Goal: Check status: Check status

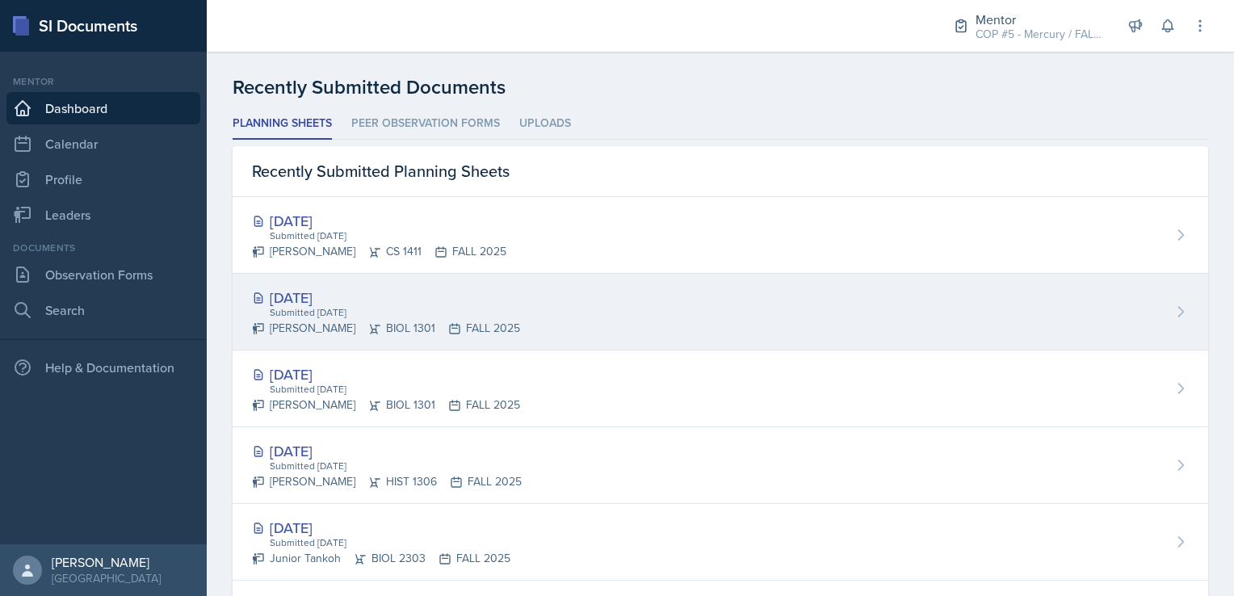
scroll to position [404, 0]
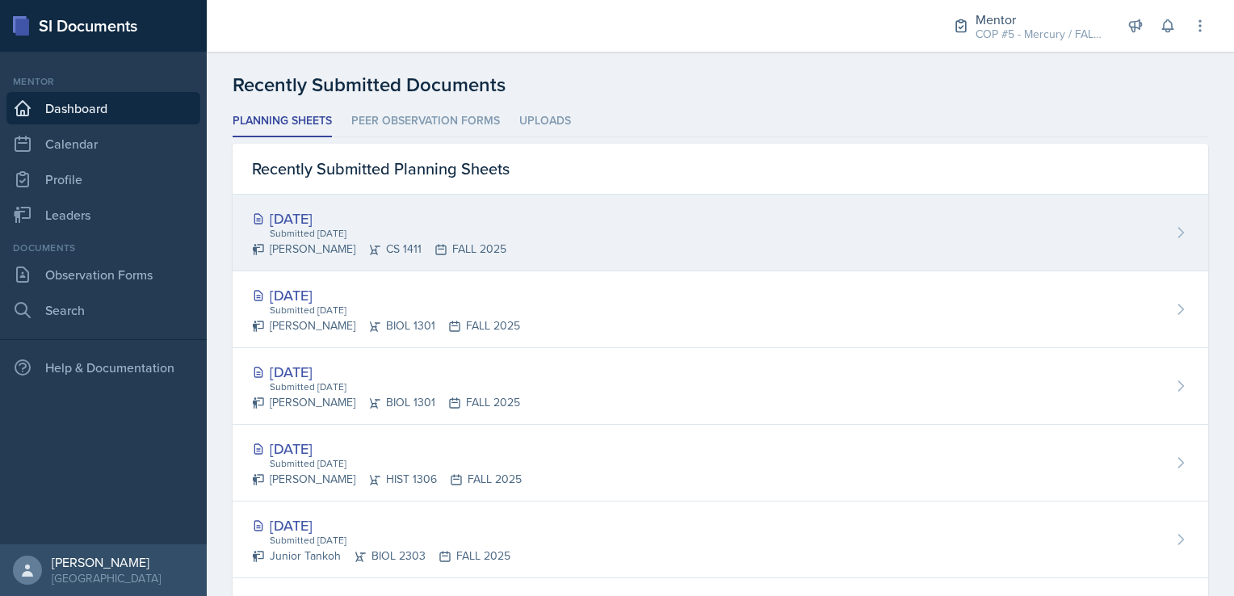
click at [615, 226] on div "Sep 2nd, 2025 Submitted Aug 31st, 2025 Alexander Cooreman CS 1411 FALL 2025" at bounding box center [721, 233] width 976 height 77
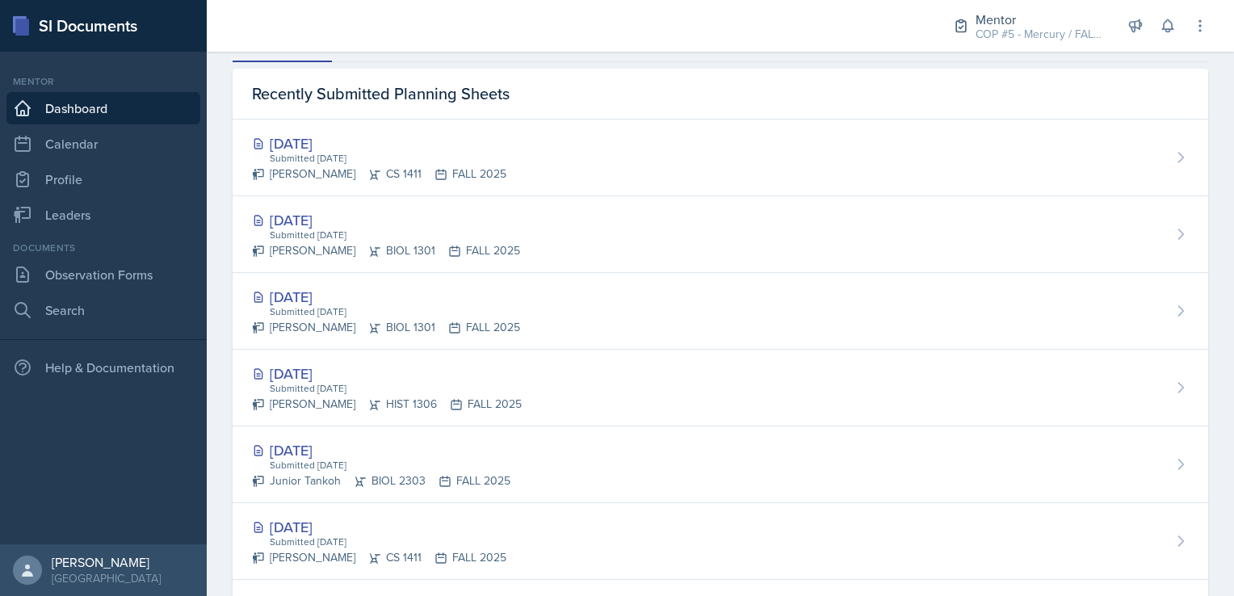
scroll to position [485, 0]
